Goal: Task Accomplishment & Management: Use online tool/utility

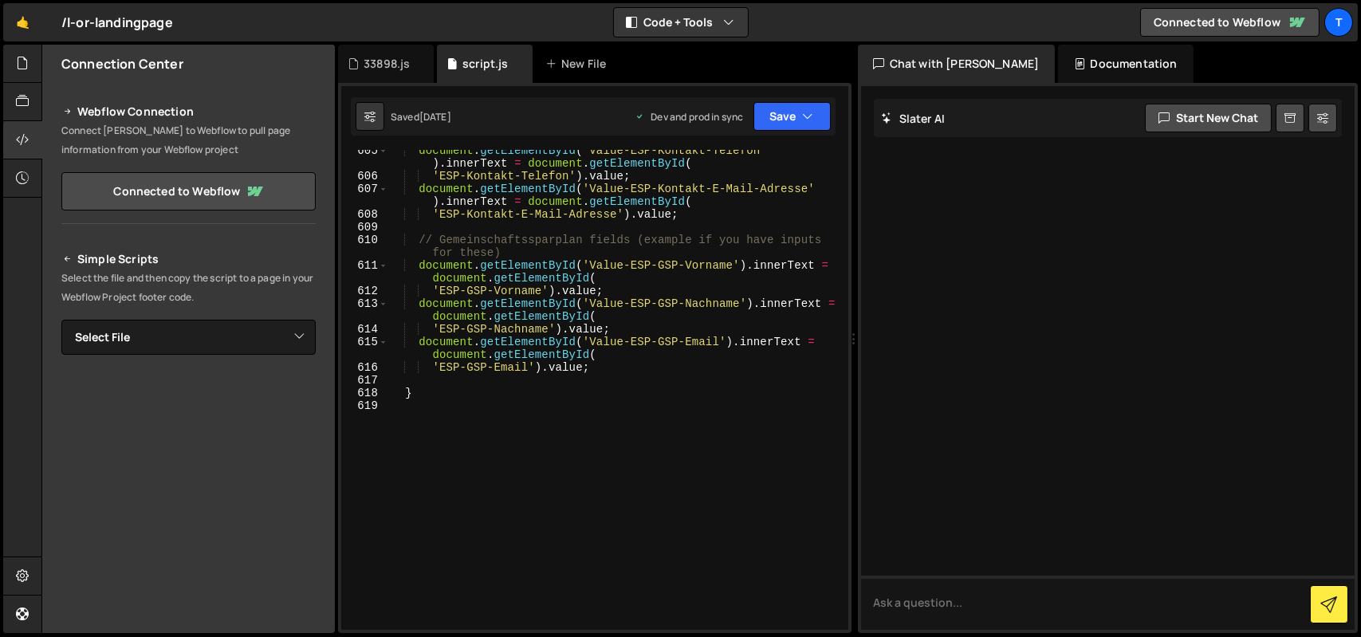
scroll to position [9422, 0]
click at [504, 469] on div "document . getElementById ( 'Value-ESP-Kontakt-Telefon' ) . innerText = documen…" at bounding box center [615, 403] width 454 height 518
paste textarea "5jkxlZUL957cKXByQuQtdw==ogPWzW69xH9lU6Jw"
type textarea "5jkxlZUL957cKXByQuQtdw==ogPWzW69xH9lU6Jw"
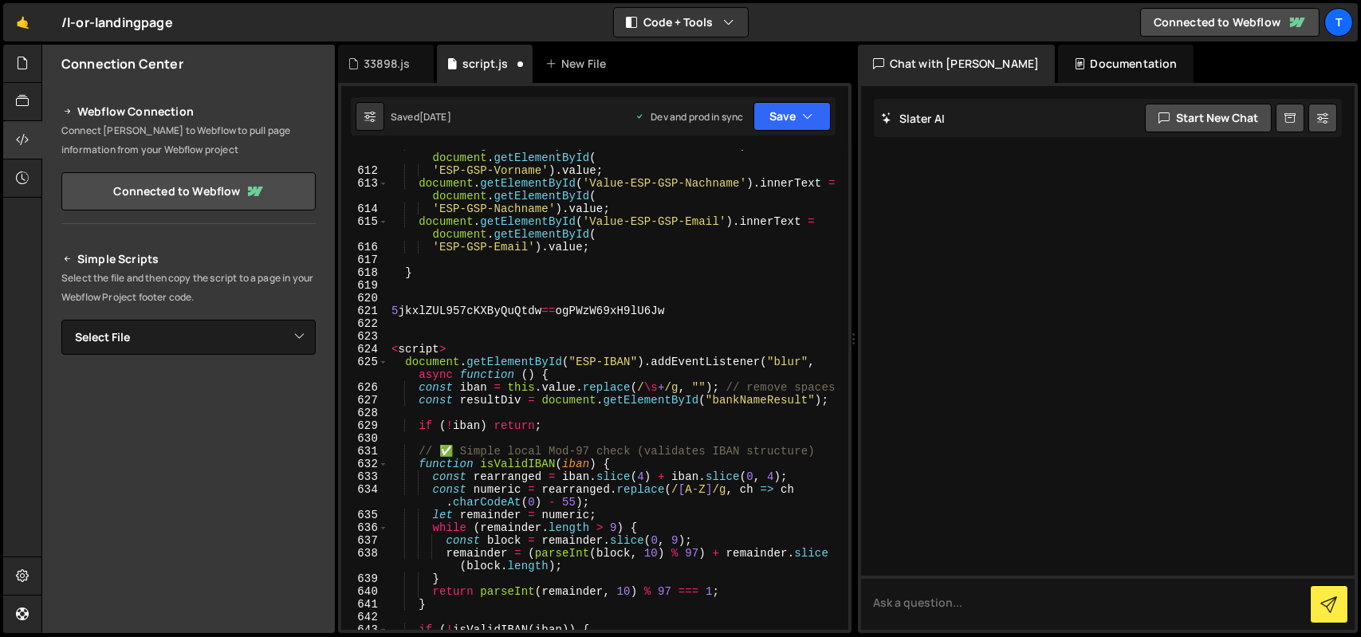
scroll to position [9539, 0]
click at [548, 301] on div "document . getElementById ( 'Value-ESP-GSP-Vorname' ) . innerText = document . …" at bounding box center [615, 400] width 454 height 518
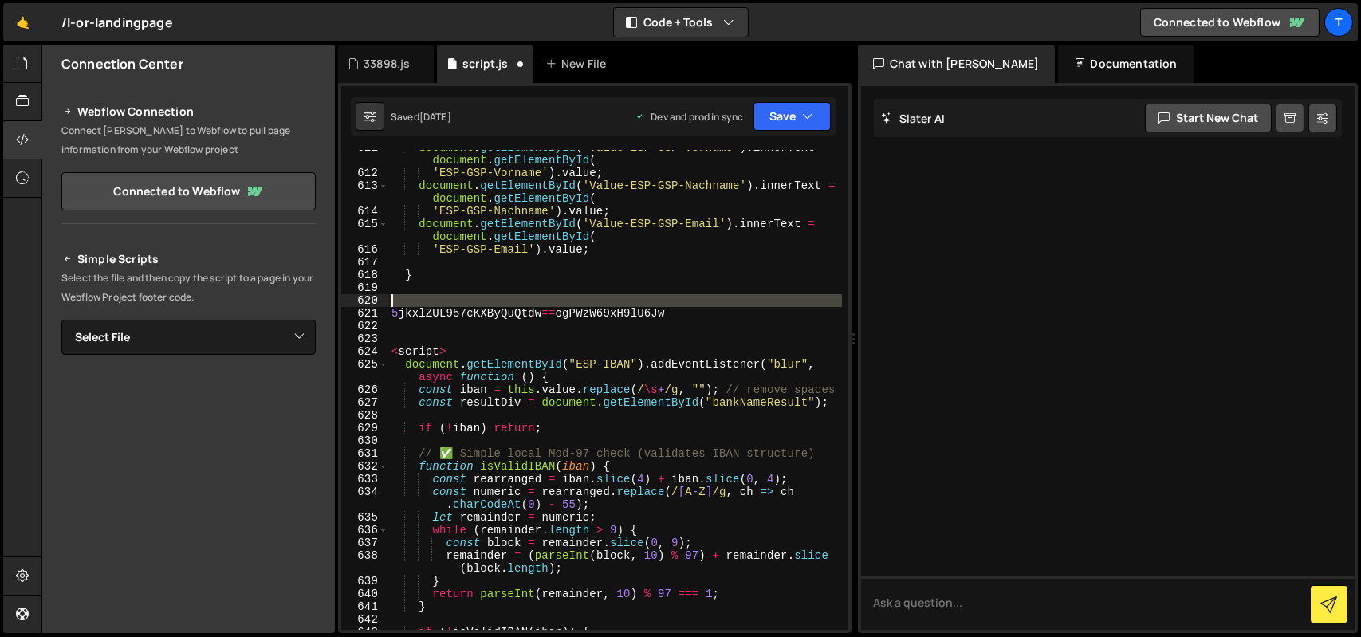
click at [548, 301] on div "document . getElementById ( 'Value-ESP-GSP-Vorname' ) . innerText = document . …" at bounding box center [615, 400] width 454 height 518
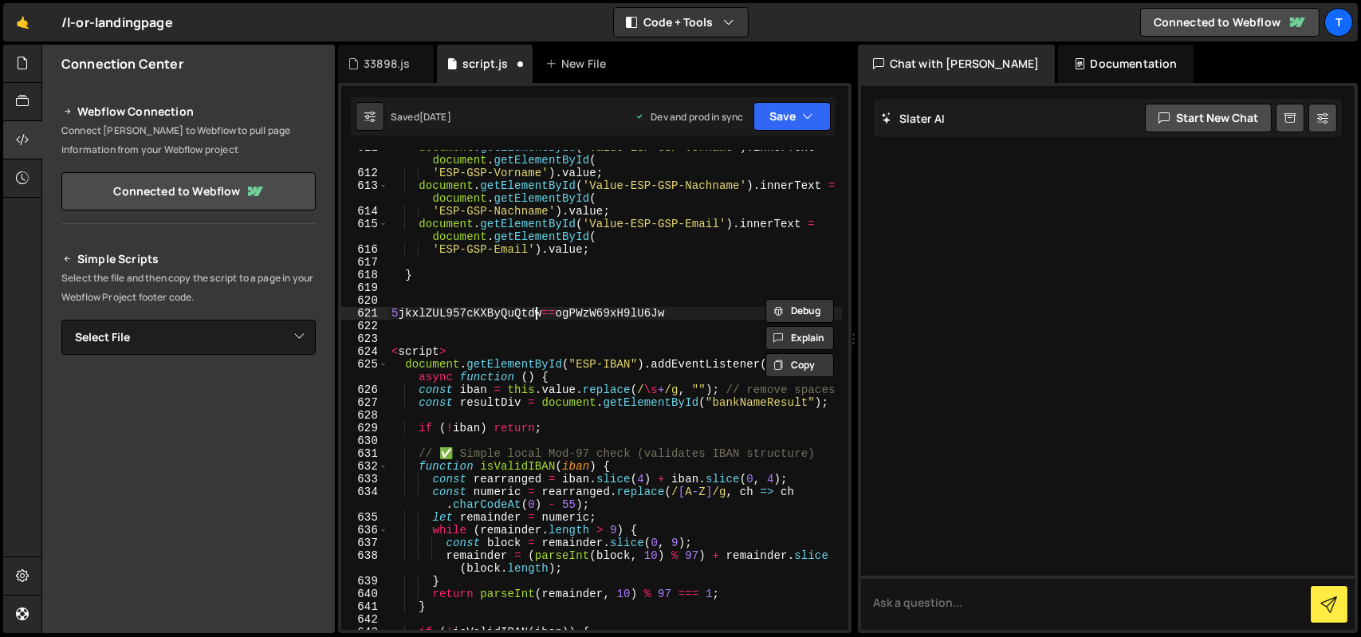
click at [537, 316] on div "document . getElementById ( 'Value-ESP-GSP-Vorname' ) . innerText = document . …" at bounding box center [615, 400] width 454 height 518
type textarea "5jkxlZUL957cKXByQuQtdw==ogPWzW69xH9lU6Jw"
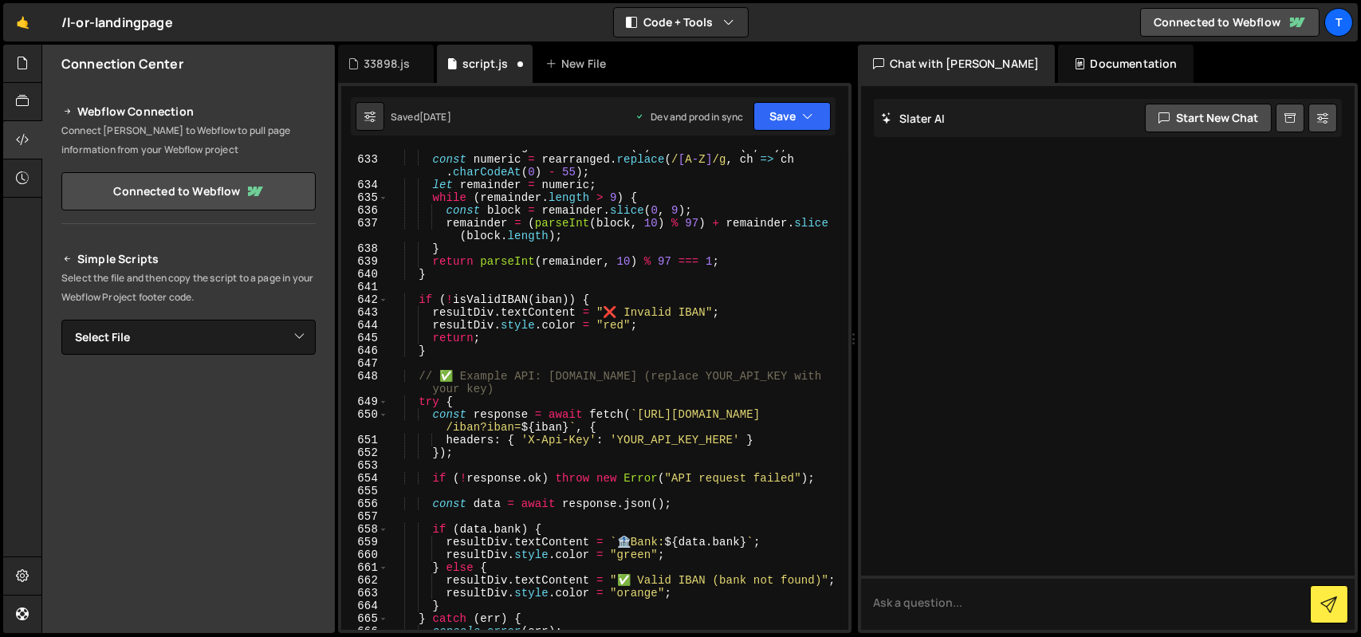
scroll to position [9890, 0]
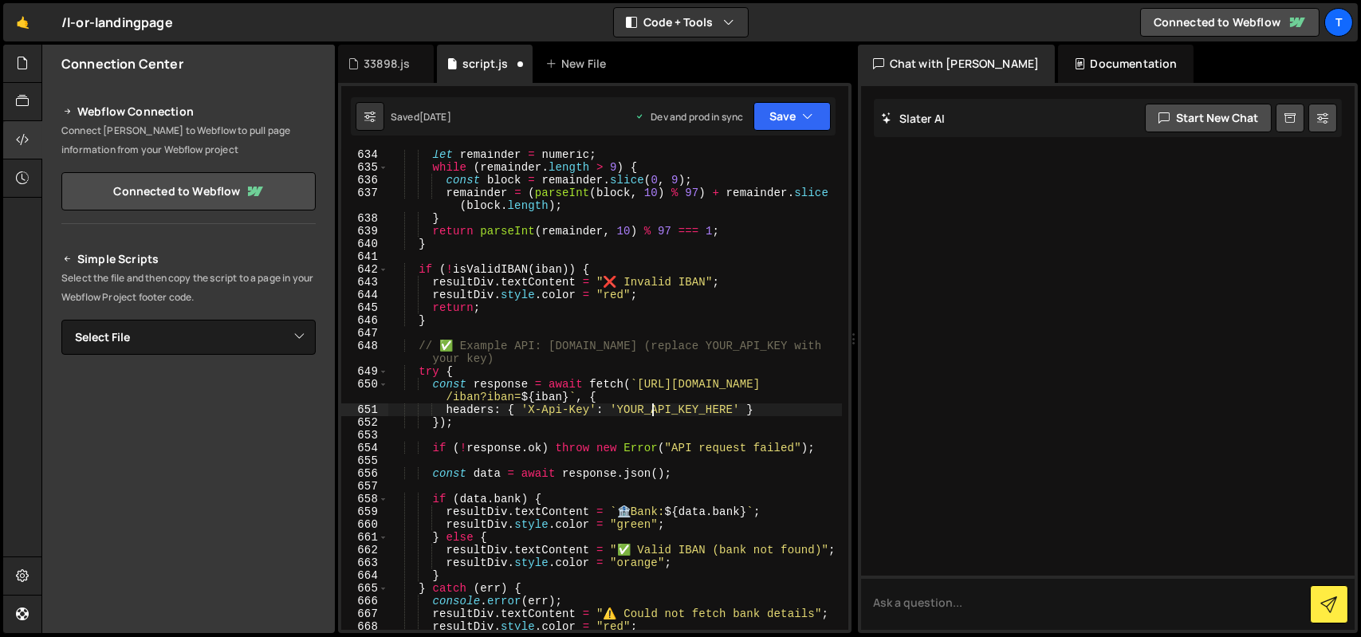
click at [650, 412] on div "let remainder = numeric ; while ( remainder . length > 9 ) { const block = rema…" at bounding box center [615, 401] width 454 height 506
paste textarea
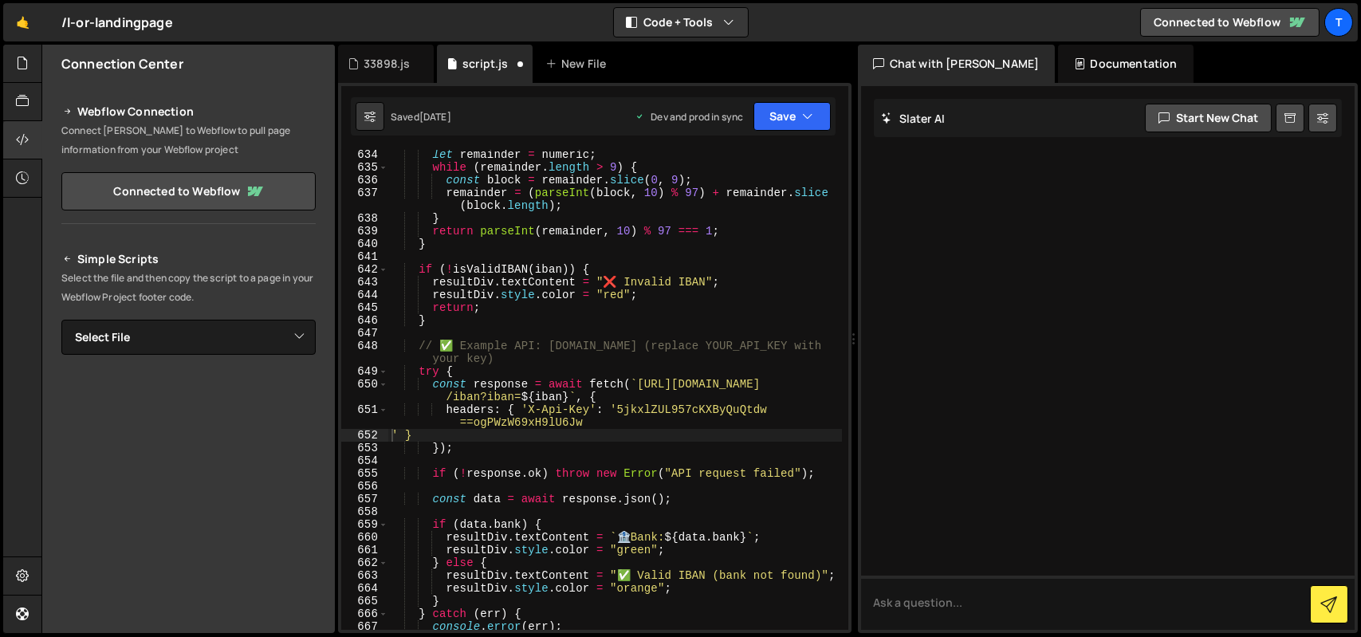
click at [785, 132] on div "Saved 2 days ago Dev and prod in sync Upgrade to Edit Save Save to Staging S Sa…" at bounding box center [593, 116] width 485 height 38
click at [788, 127] on button "Save" at bounding box center [792, 116] width 77 height 29
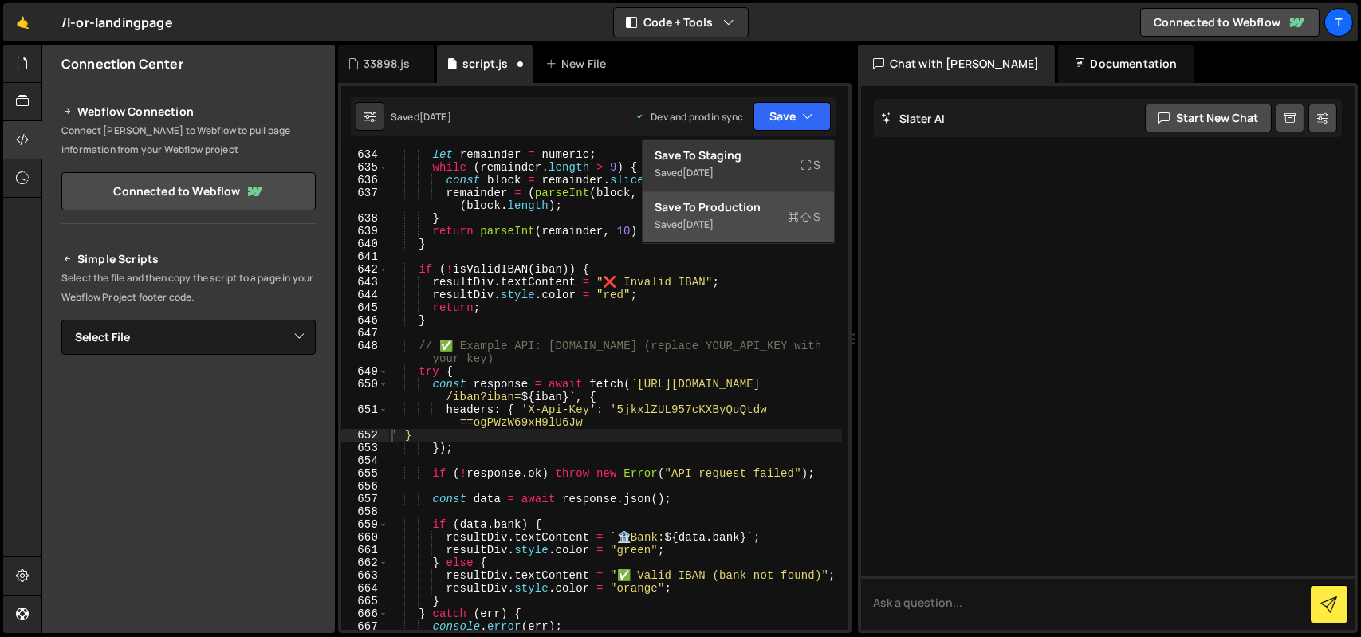
click at [715, 220] on div "[DATE]" at bounding box center [698, 225] width 31 height 14
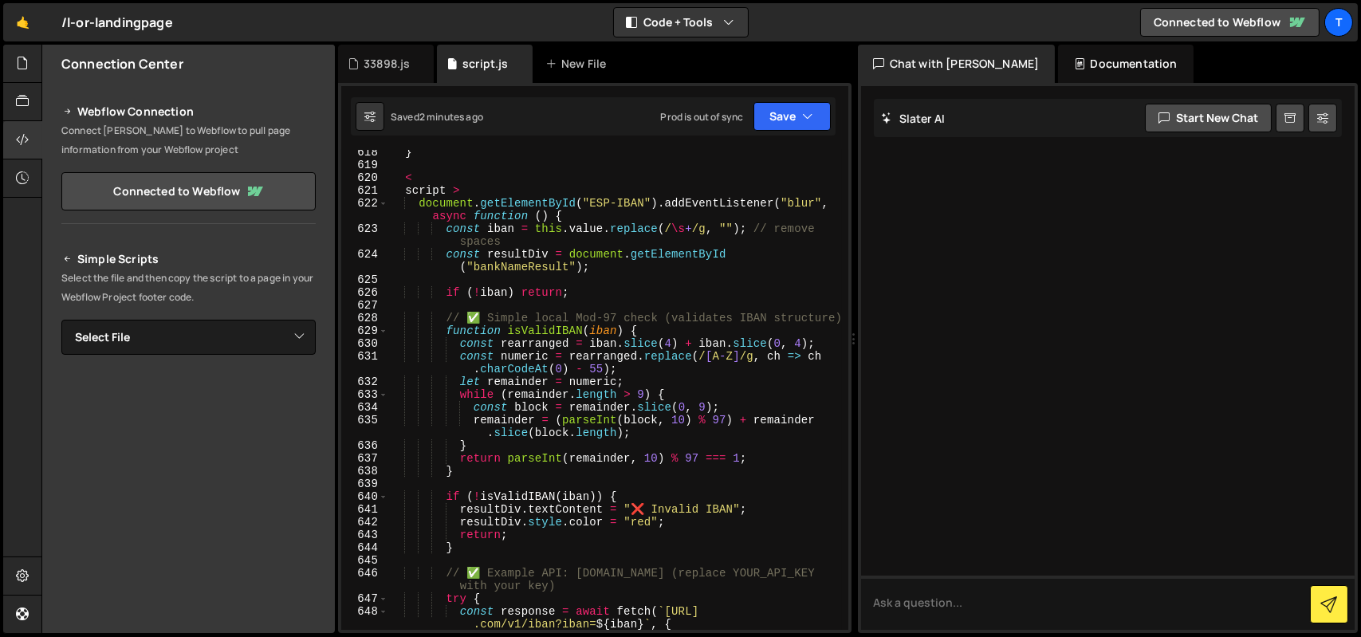
scroll to position [9662, 0]
click at [548, 266] on div "} < script > document . getElementById ( "ESP-IBAN" ) . addEventListener ( "blu…" at bounding box center [615, 399] width 454 height 506
paste textarea "Value-ESP-Kontoinhaber"
click at [552, 207] on div "} < script > document . getElementById ( "ESP-IBAN" ) . addEventListener ( "blu…" at bounding box center [615, 399] width 454 height 506
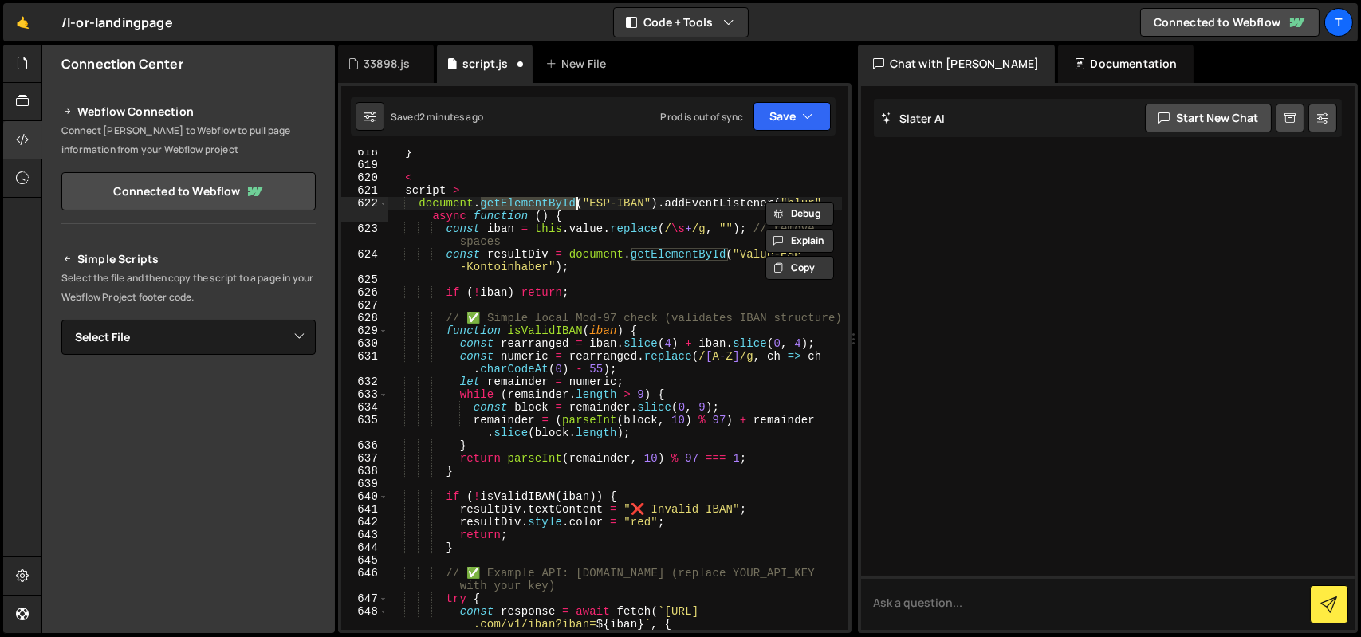
click at [552, 207] on div "} < script > document . getElementById ( "ESP-IBAN" ) . addEventListener ( "blu…" at bounding box center [615, 399] width 454 height 506
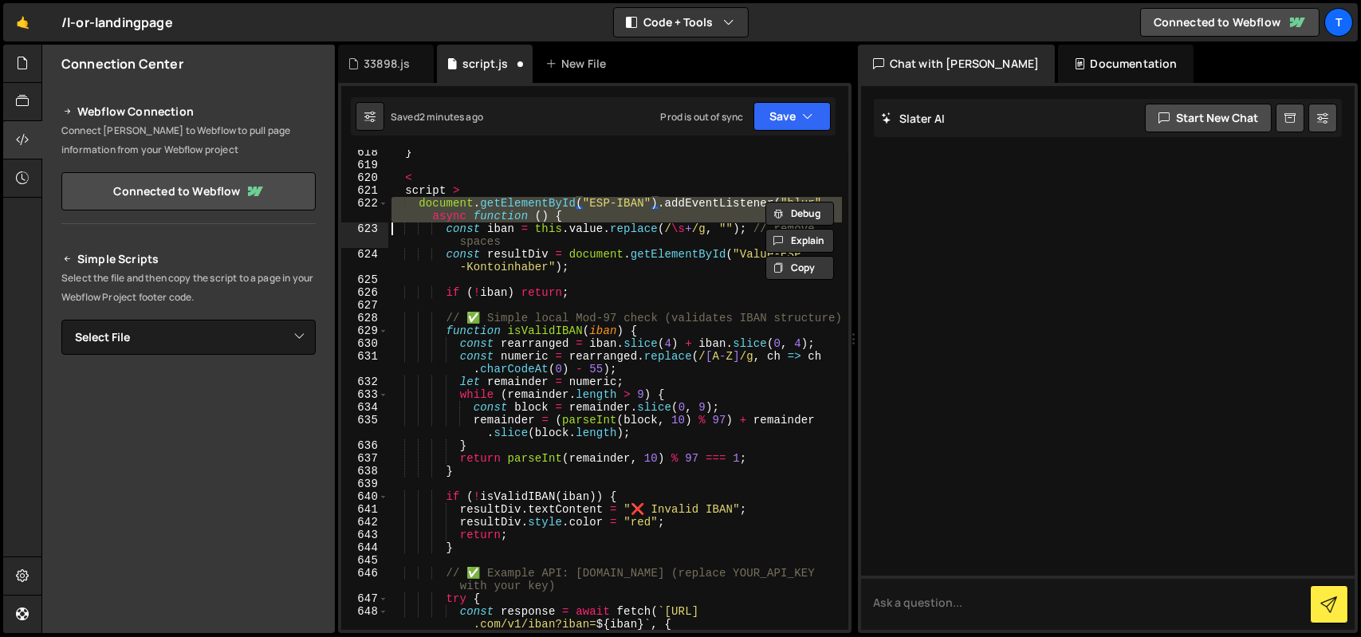
click at [552, 207] on div "} < script > document . getElementById ( "ESP-IBAN" ) . addEventListener ( "blu…" at bounding box center [615, 399] width 454 height 506
click at [552, 207] on div "} < script > document . getElementById ( "ESP-IBAN" ) . addEventListener ( "blu…" at bounding box center [615, 390] width 454 height 480
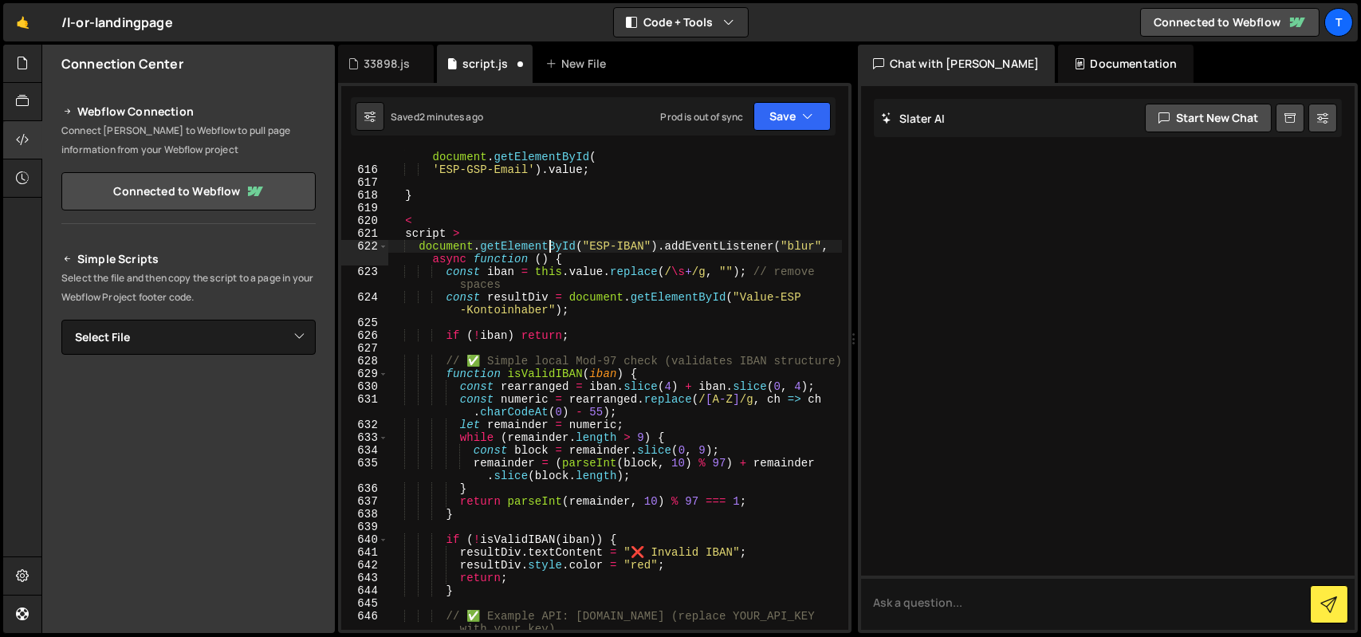
scroll to position [9619, 0]
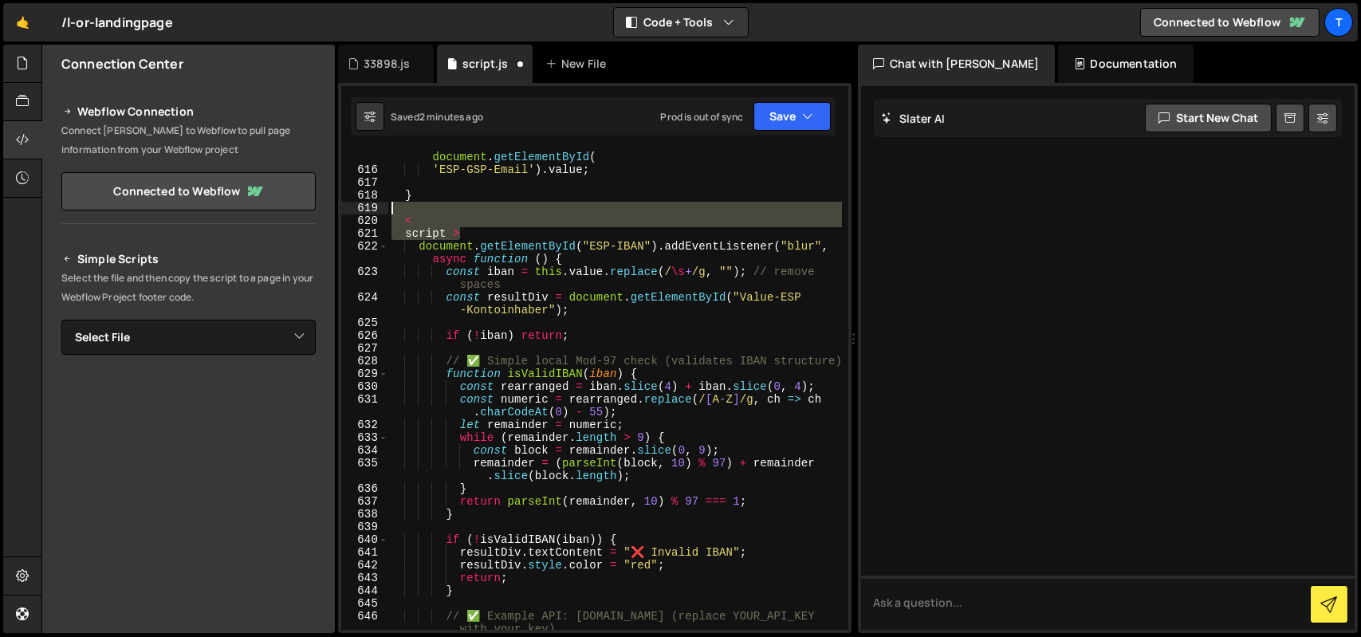
drag, startPoint x: 463, startPoint y: 234, endPoint x: 368, endPoint y: 208, distance: 99.0
click at [368, 208] on div "document.getElementById("ESP-IBAN").addEventListener("blur", async function () …" at bounding box center [594, 390] width 507 height 480
type textarea "<"
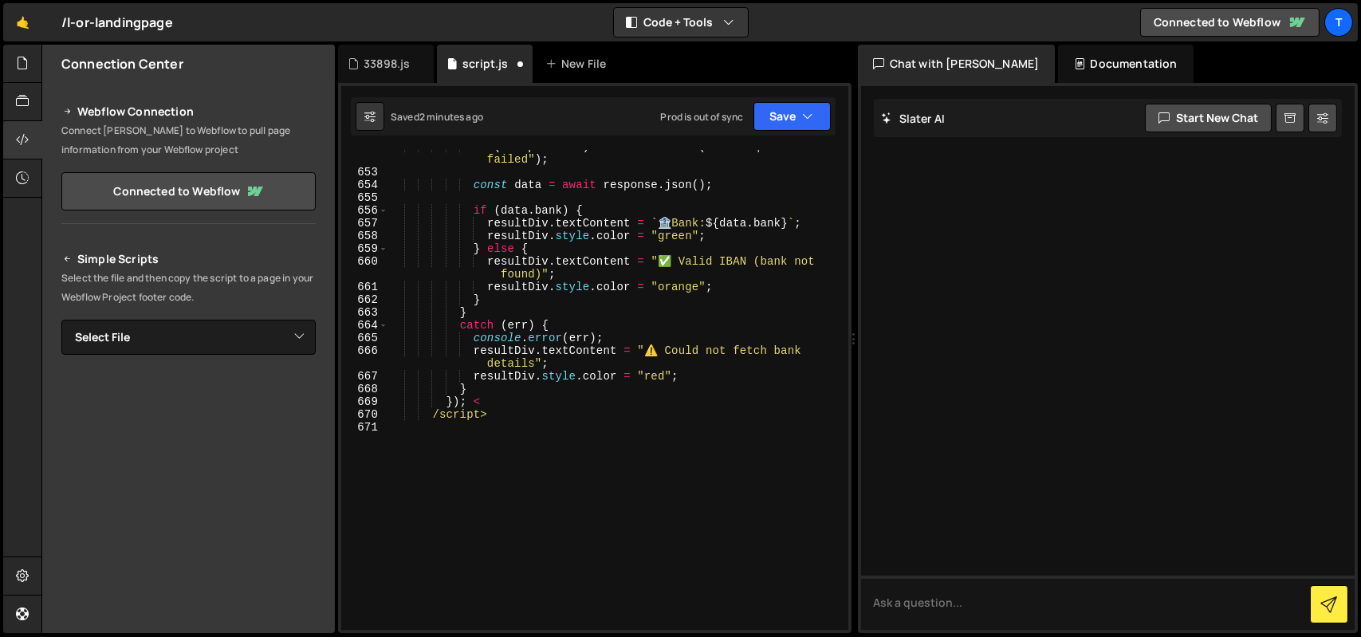
scroll to position [10241, 0]
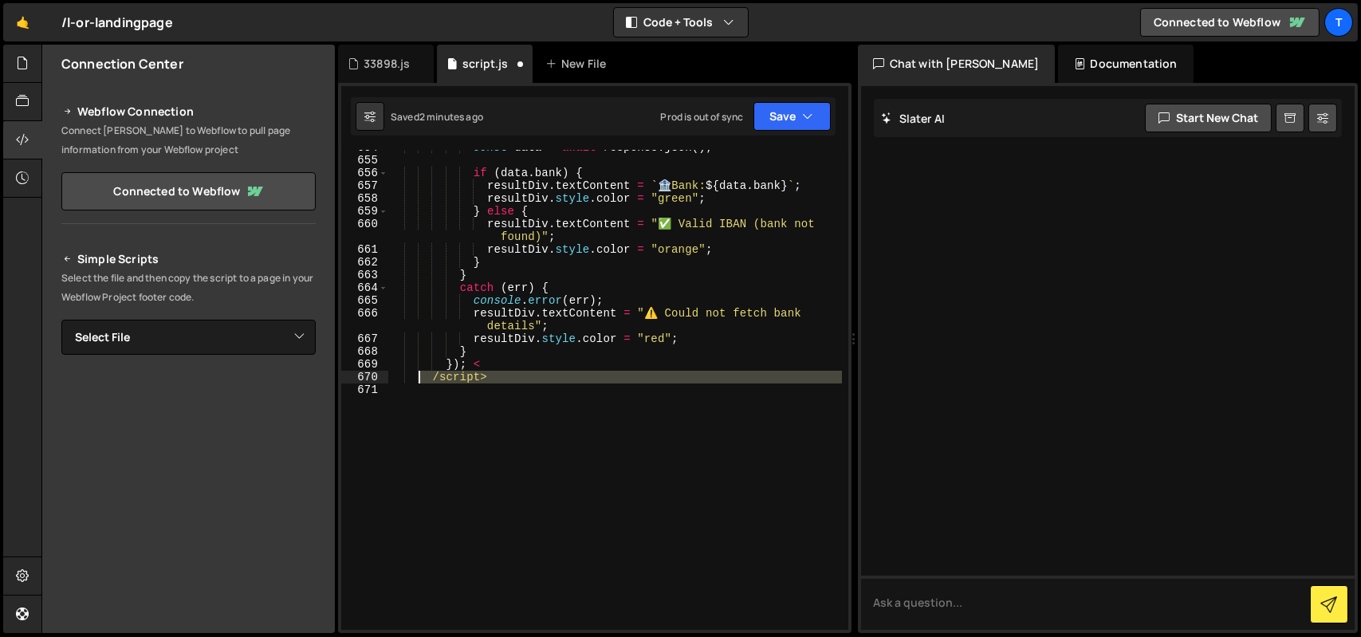
drag, startPoint x: 537, startPoint y: 394, endPoint x: 419, endPoint y: 381, distance: 118.7
click at [419, 381] on div "const data = await response . json ( ) ; if ( data . bank ) { resultDiv . textC…" at bounding box center [615, 394] width 454 height 506
type textarea "/script>"
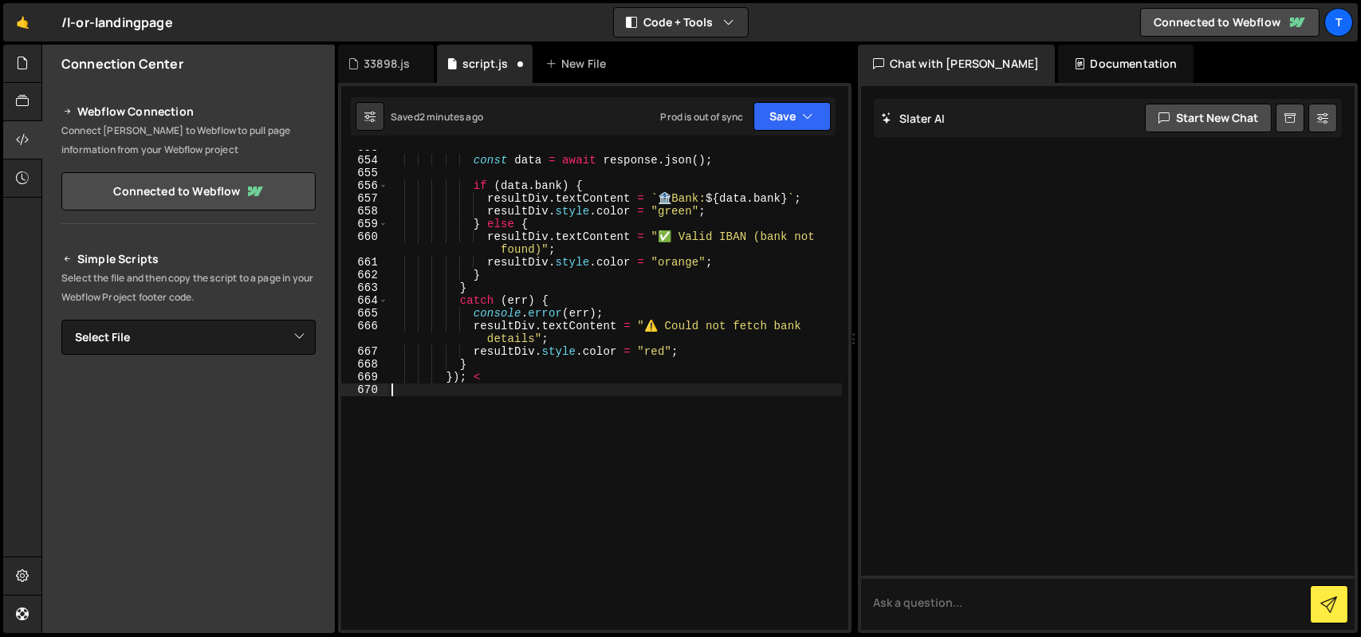
scroll to position [10215, 0]
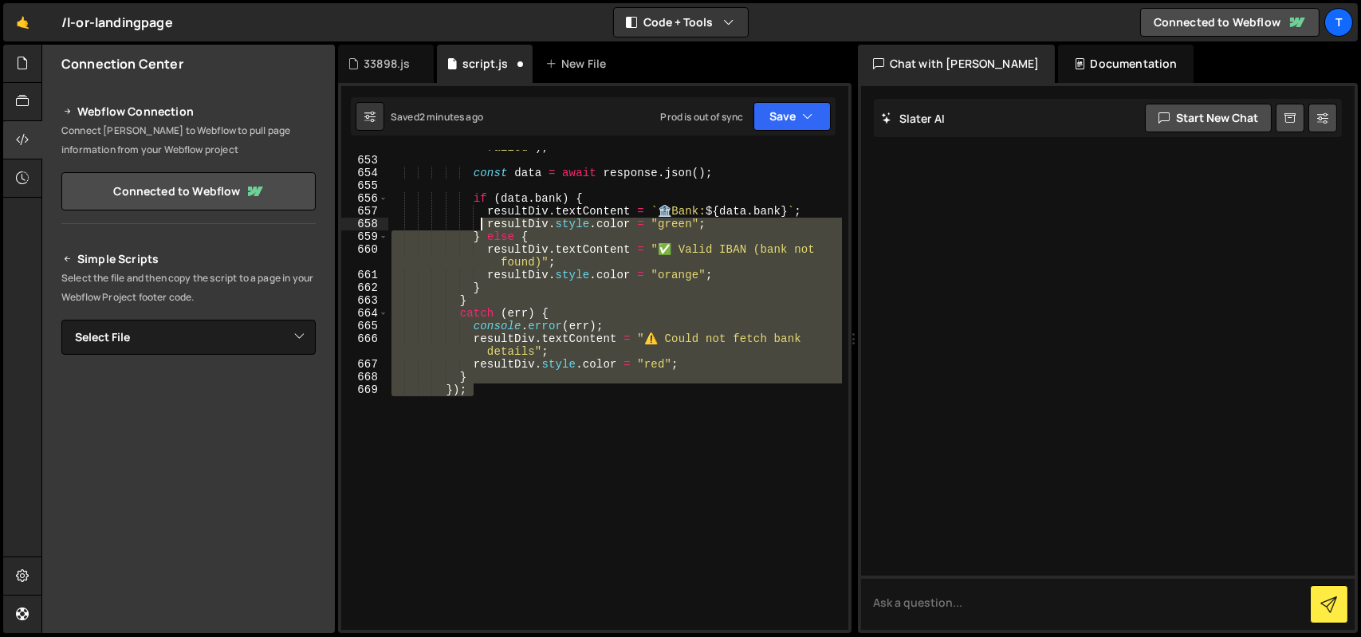
drag, startPoint x: 501, startPoint y: 409, endPoint x: 480, endPoint y: 226, distance: 183.8
click at [480, 226] on div "if ( ! response . ok ) throw new Error ( "API request failed" ) ; const data = …" at bounding box center [615, 387] width 454 height 518
click at [504, 394] on div "if ( ! response . ok ) throw new Error ( "API request failed" ) ; const data = …" at bounding box center [615, 390] width 454 height 480
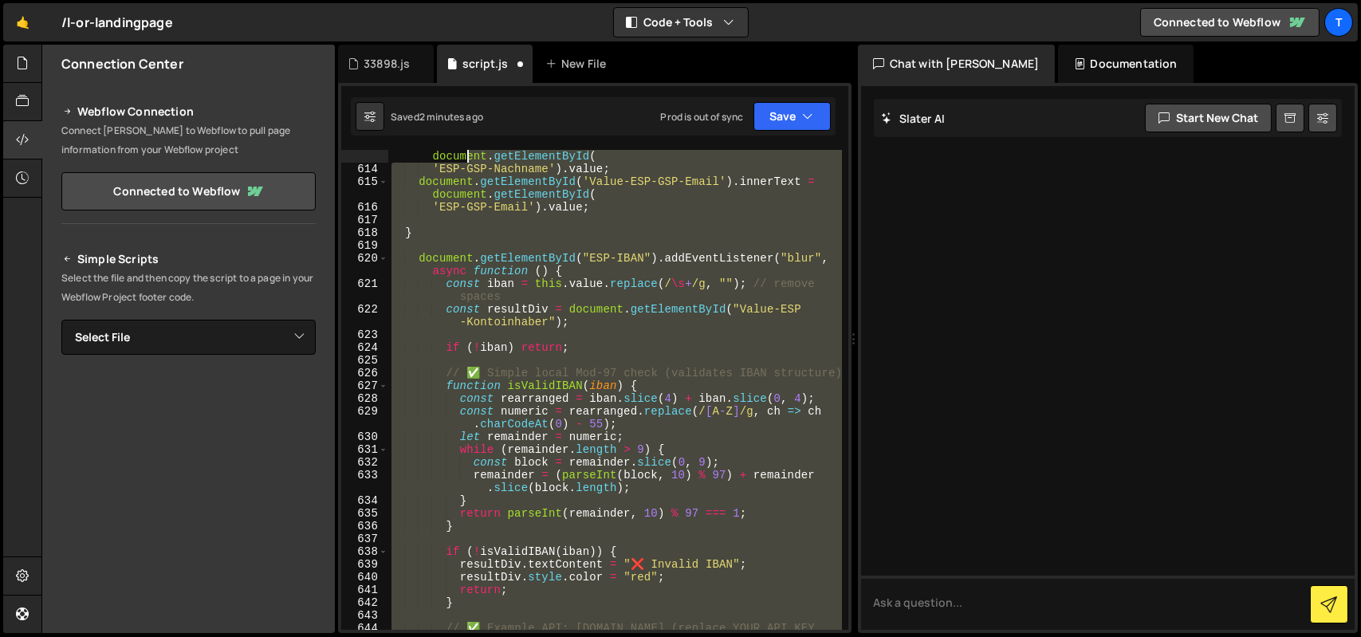
scroll to position [9518, 0]
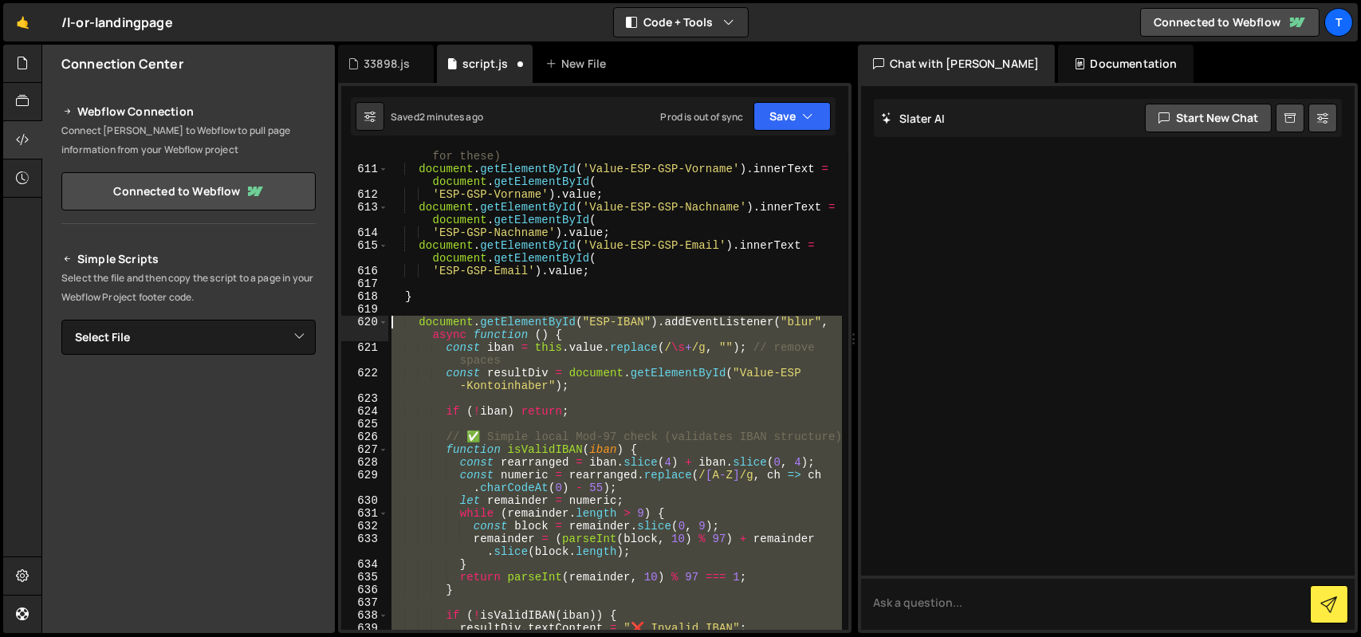
drag, startPoint x: 486, startPoint y: 402, endPoint x: 393, endPoint y: 322, distance: 122.1
click at [393, 322] on div "// Gemeinschaftssparplan fields (example if you have inputs for these) document…" at bounding box center [615, 396] width 454 height 518
click at [589, 409] on div "// Gemeinschaftssparplan fields (example if you have inputs for these) document…" at bounding box center [615, 390] width 454 height 480
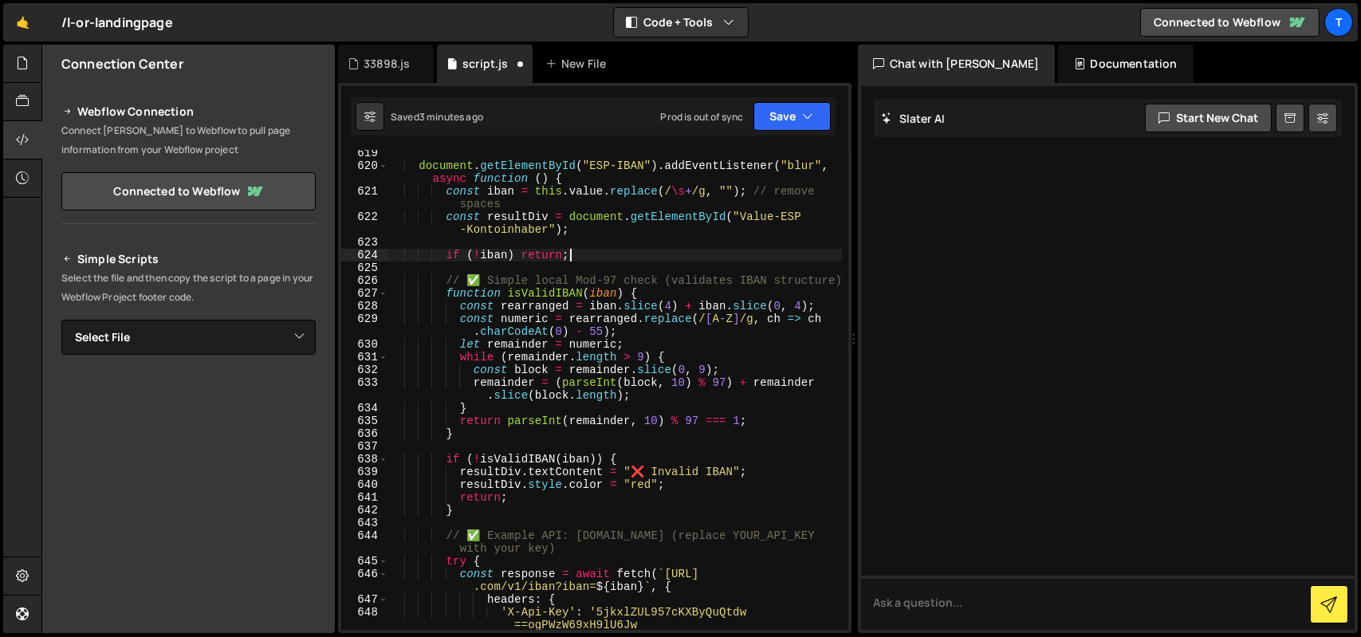
scroll to position [9858, 0]
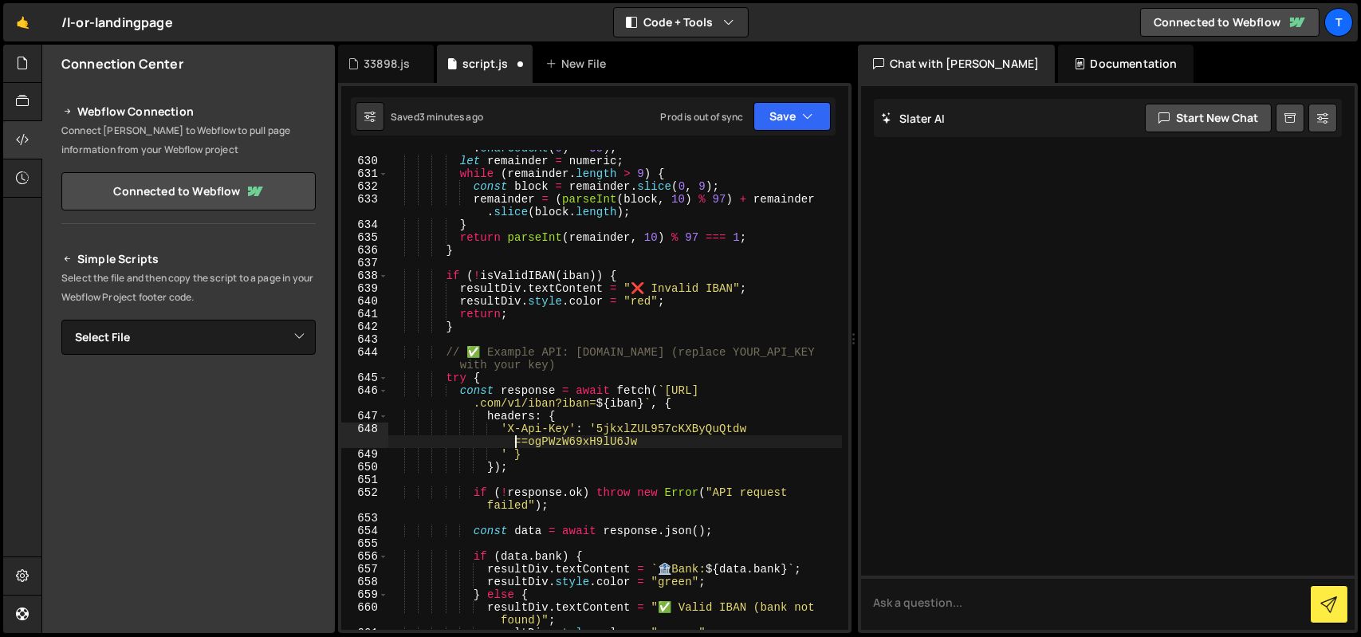
click at [514, 440] on div "const numeric = rearranged . replace ( / [ A - Z ] /g , ch => ch . charCodeAt (…" at bounding box center [615, 388] width 454 height 518
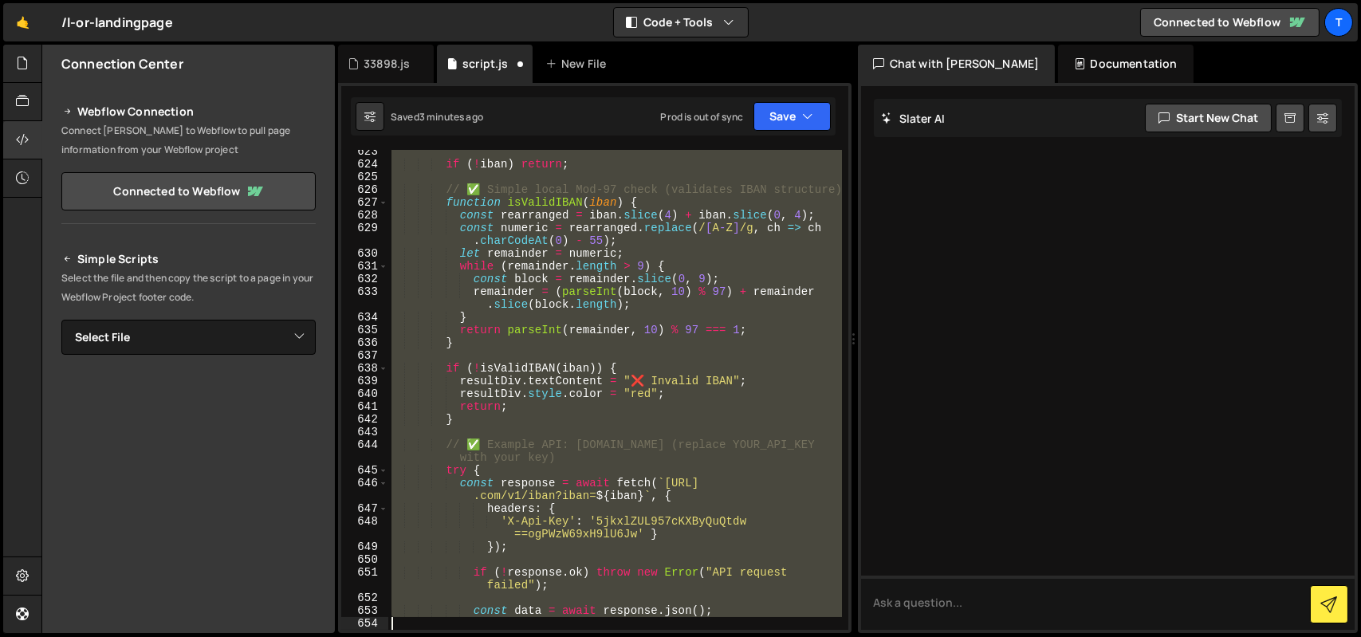
scroll to position [9969, 0]
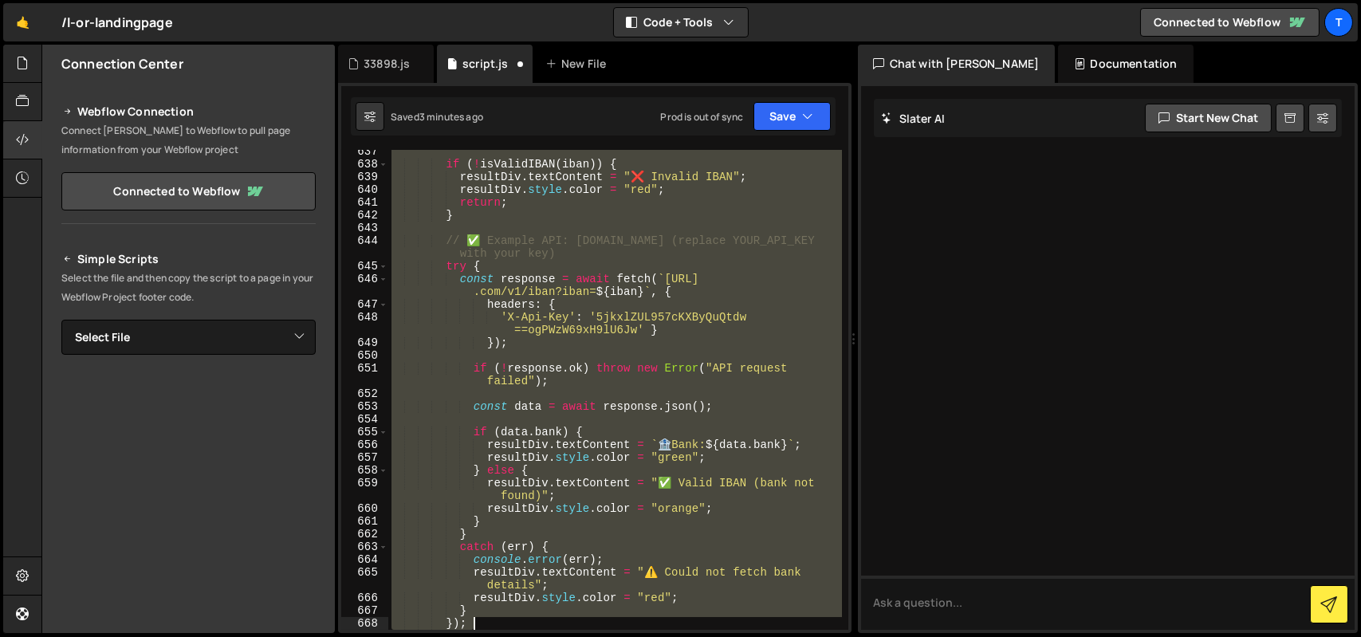
drag, startPoint x: 474, startPoint y: 340, endPoint x: 718, endPoint y: 668, distance: 409.2
click at [718, 636] on html "Projects Community Library Blog t Projects Your Teams Account Upgrade Logout" at bounding box center [680, 318] width 1361 height 637
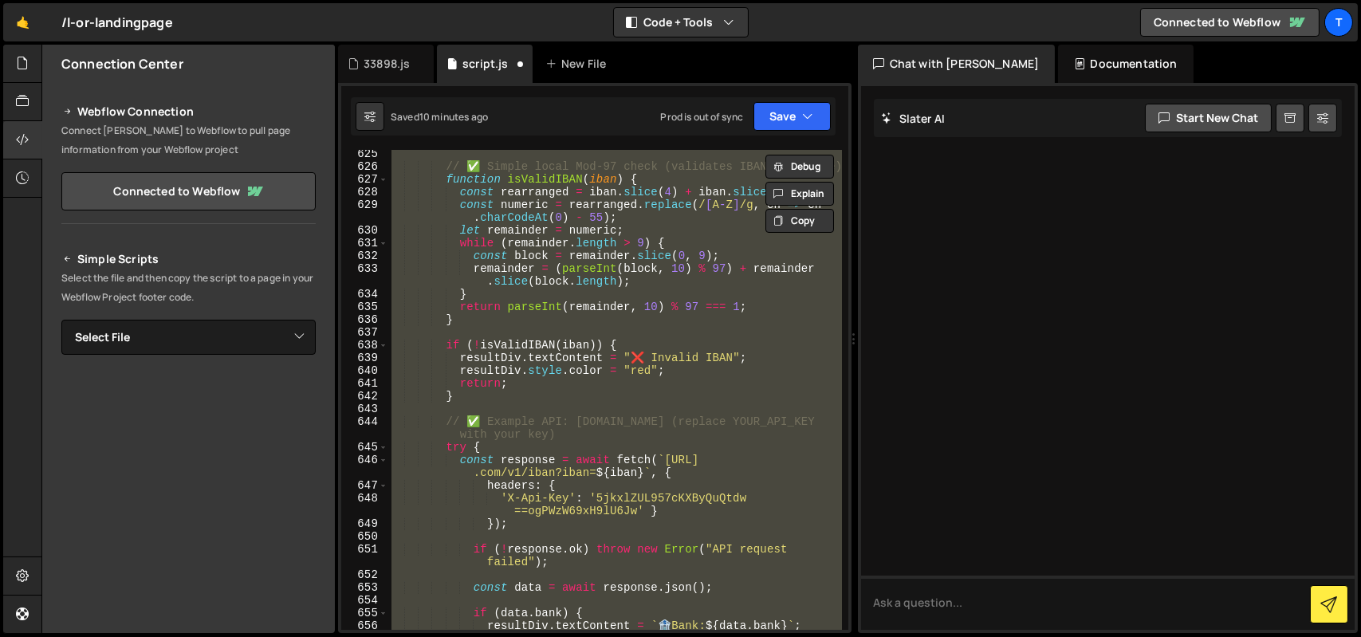
scroll to position [9789, 0]
paste textarea "PK36SCBL0000001123456702"
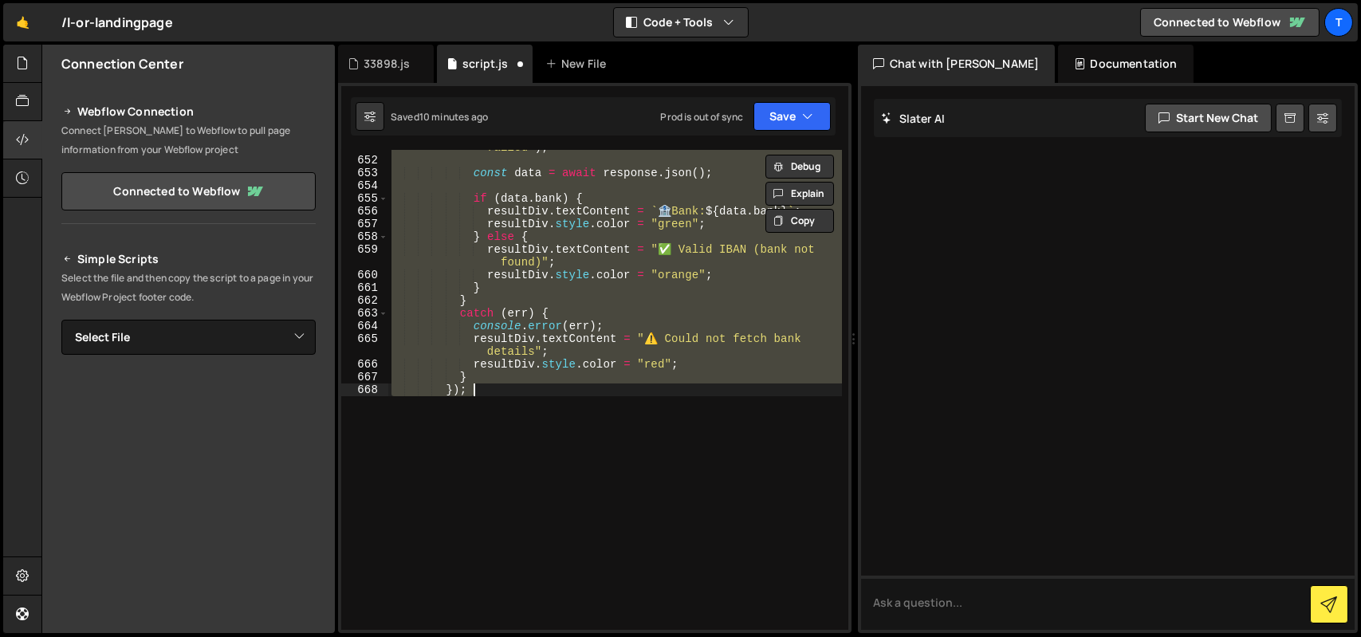
scroll to position [10202, 0]
paste textarea "});"
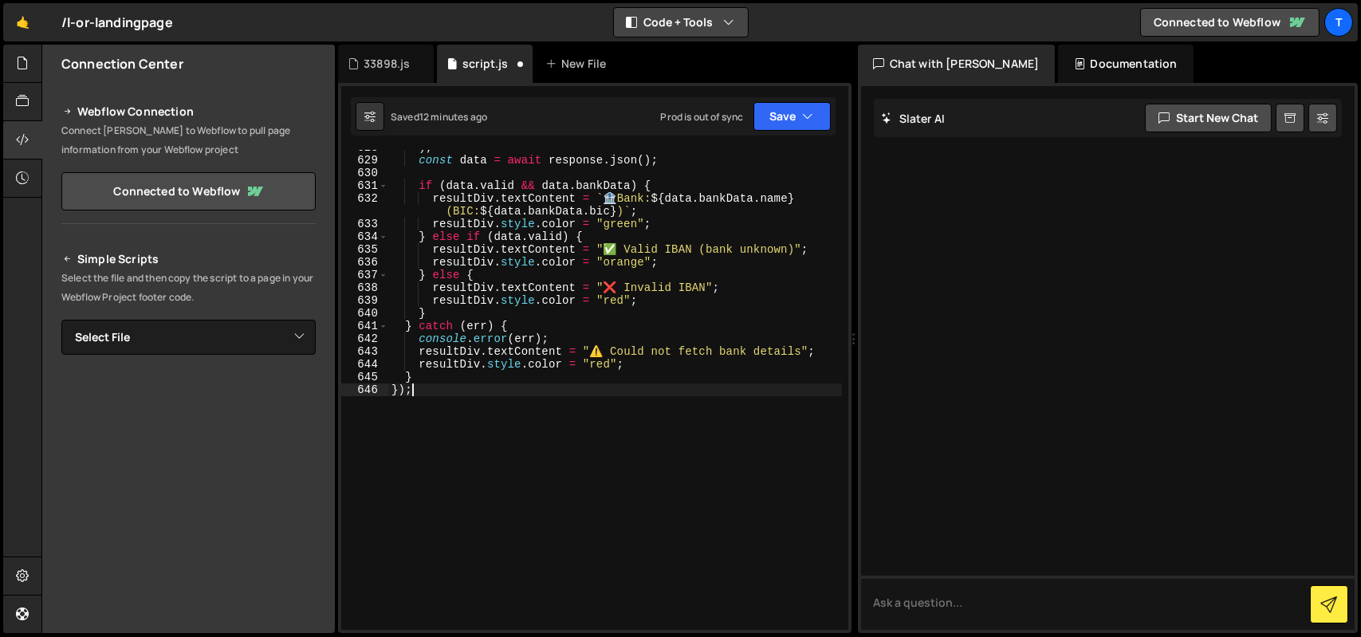
scroll to position [9832, 0]
click at [786, 122] on button "Save" at bounding box center [792, 116] width 77 height 29
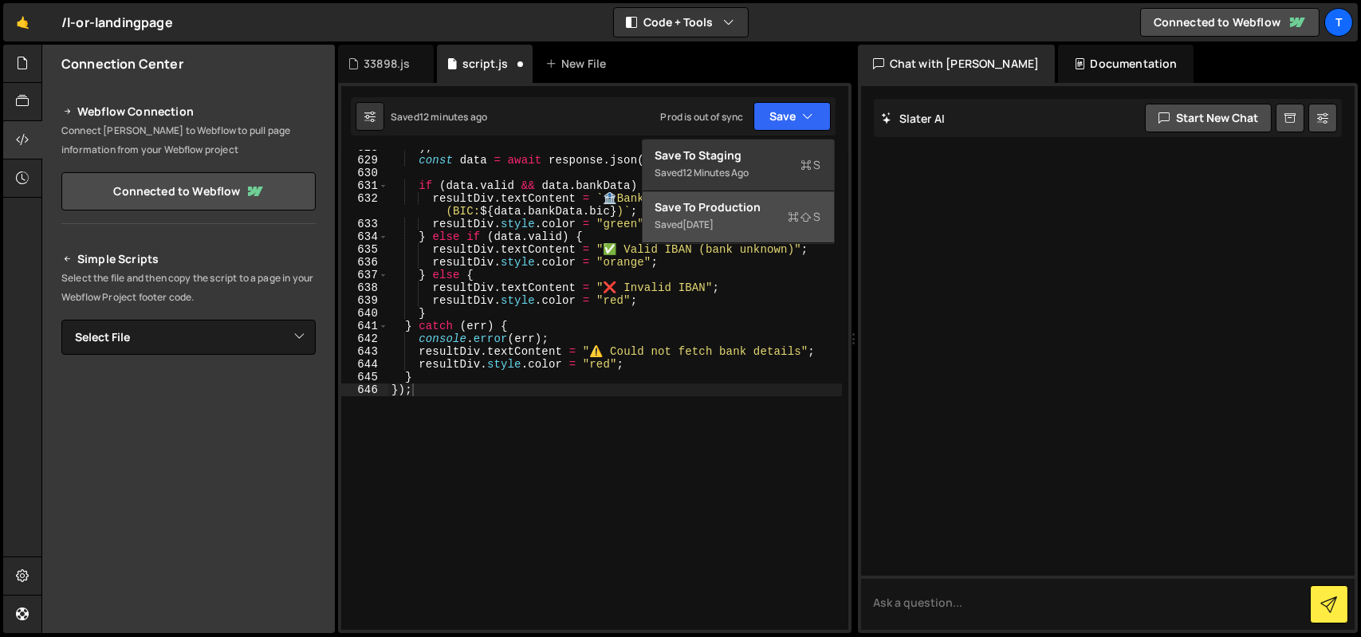
click at [746, 207] on div "Save to Production S" at bounding box center [738, 207] width 166 height 16
type textarea "});"
